Goal: Communication & Community: Answer question/provide support

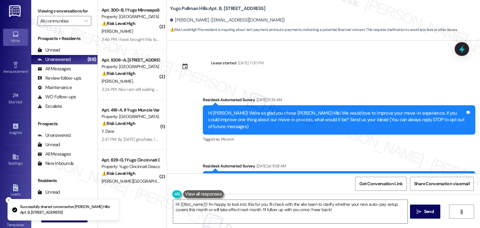
scroll to position [252, 0]
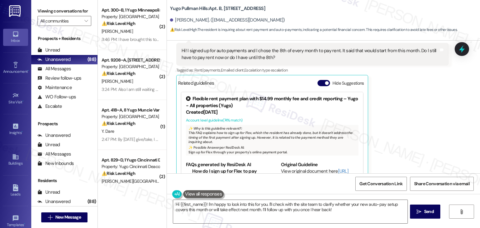
click at [389, 114] on div "[PERSON_NAME] Question Neutral 2:59 PM Hi! I signed up for auto payments and I …" at bounding box center [312, 105] width 273 height 155
click at [388, 114] on div "[PERSON_NAME] Question Neutral 2:59 PM Hi! I signed up for auto payments and I …" at bounding box center [312, 105] width 273 height 155
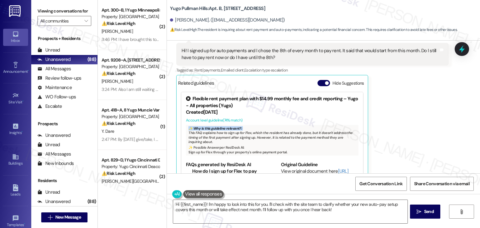
click at [388, 114] on div "[PERSON_NAME] Question Neutral 2:59 PM Hi! I signed up for auto payments and I …" at bounding box center [312, 105] width 273 height 155
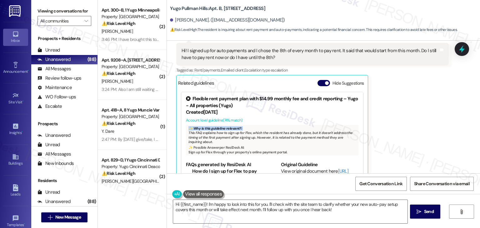
click at [386, 115] on div "[PERSON_NAME] Question Neutral 2:59 PM Hi! I signed up for auto payments and I …" at bounding box center [312, 105] width 273 height 155
click at [389, 137] on div "[PERSON_NAME] Question Neutral 2:59 PM Hi! I signed up for auto payments and I …" at bounding box center [312, 105] width 273 height 155
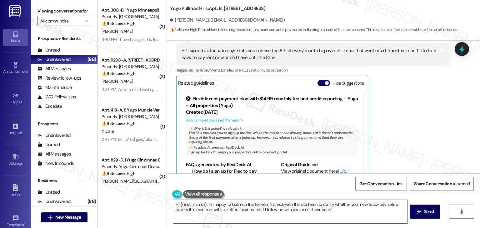
click at [389, 137] on div "[PERSON_NAME] Question Neutral 2:59 PM Hi! I signed up for auto payments and I …" at bounding box center [312, 105] width 273 height 155
click at [388, 139] on div "[PERSON_NAME] Question Neutral 2:59 PM Hi! I signed up for auto payments and I …" at bounding box center [312, 105] width 273 height 155
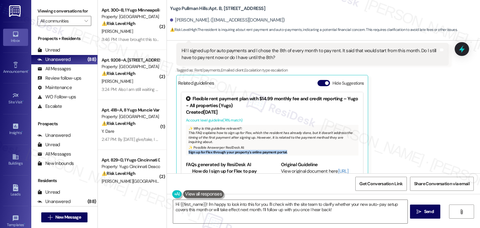
click at [388, 139] on div "[PERSON_NAME] Question Neutral 2:59 PM Hi! I signed up for auto payments and I …" at bounding box center [312, 105] width 273 height 155
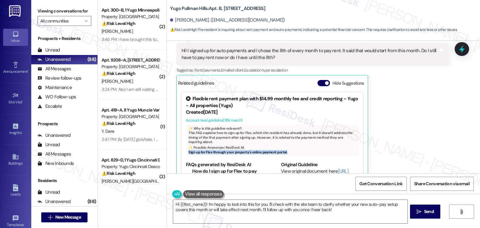
click at [387, 145] on div "[PERSON_NAME] Question Neutral 2:59 PM Hi! I signed up for auto payments and I …" at bounding box center [312, 105] width 273 height 155
click at [386, 143] on div "[PERSON_NAME] Question Neutral 2:59 PM Hi! I signed up for auto payments and I …" at bounding box center [312, 105] width 273 height 155
drag, startPoint x: 385, startPoint y: 144, endPoint x: 356, endPoint y: 94, distance: 57.9
click at [385, 144] on div "[PERSON_NAME] Question Neutral 2:59 PM Hi! I signed up for auto payments and I …" at bounding box center [312, 105] width 273 height 155
click at [319, 80] on button "Hide Suggestions" at bounding box center [324, 83] width 13 height 6
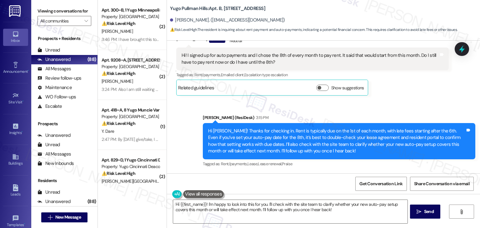
scroll to position [234, 0]
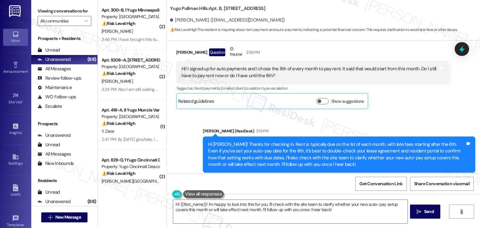
click at [402, 123] on div "Sent via SMS [PERSON_NAME] (ResiDesk) 3:15 PM Hi [PERSON_NAME]! Thanks for chec…" at bounding box center [339, 154] width 282 height 63
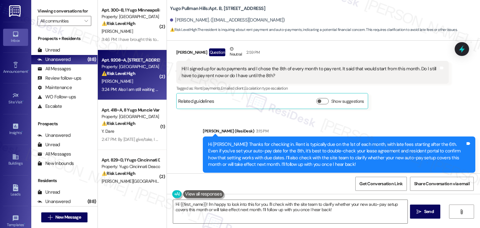
click at [137, 91] on div "3:24 PM: Also I am still waiting from a response from my [MEDICAL_DATA] to send…" at bounding box center [269, 90] width 335 height 6
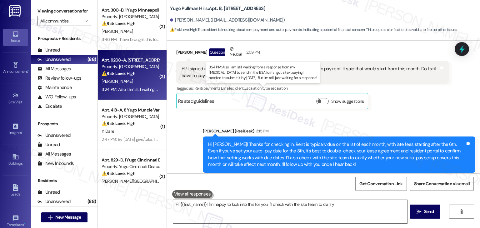
type textarea "Hi {{first_name}}! I'm happy to look into this for you. I'll check with the sit…"
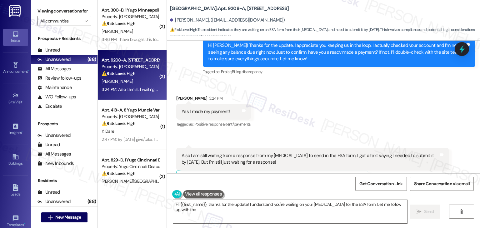
scroll to position [322, 0]
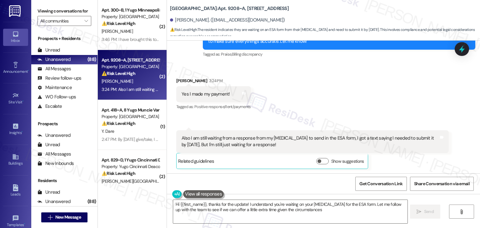
type textarea "Hi {{first_name}}, thanks for the update! I understand you're waiting on your […"
click at [321, 100] on div "Received via SMS [PERSON_NAME] 3:24 PM Yes I made my payment! Tags and notes Ta…" at bounding box center [323, 118] width 313 height 110
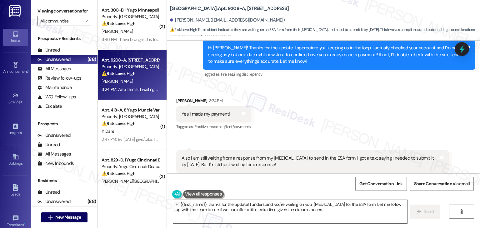
scroll to position [291, 0]
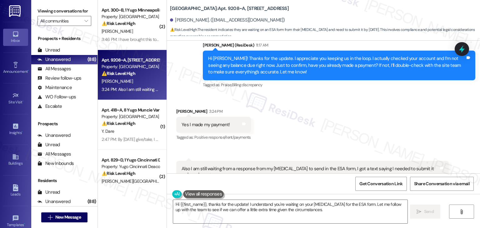
click at [312, 73] on div "Hi [PERSON_NAME]! Thanks for the update. I appreciate you keeping us in the loo…" at bounding box center [336, 65] width 257 height 20
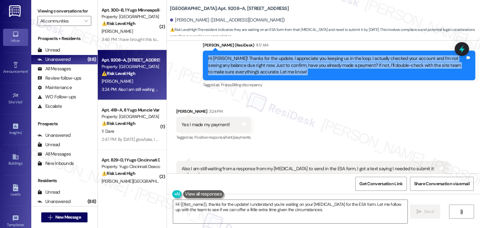
click at [312, 73] on div "Hi [PERSON_NAME]! Thanks for the update. I appreciate you keeping us in the loo…" at bounding box center [336, 65] width 257 height 20
copy div "Hi [PERSON_NAME]! Thanks for the update. I appreciate you keeping us in the loo…"
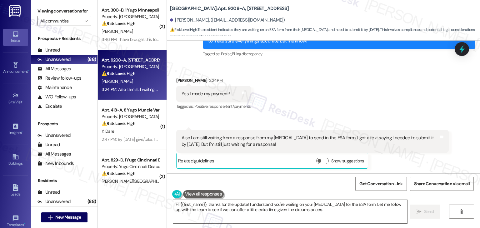
click at [327, 86] on div "Received via SMS [PERSON_NAME] 3:24 PM Yes I made my payment! Tags and notes Ta…" at bounding box center [323, 118] width 313 height 110
